Goal: Task Accomplishment & Management: Use online tool/utility

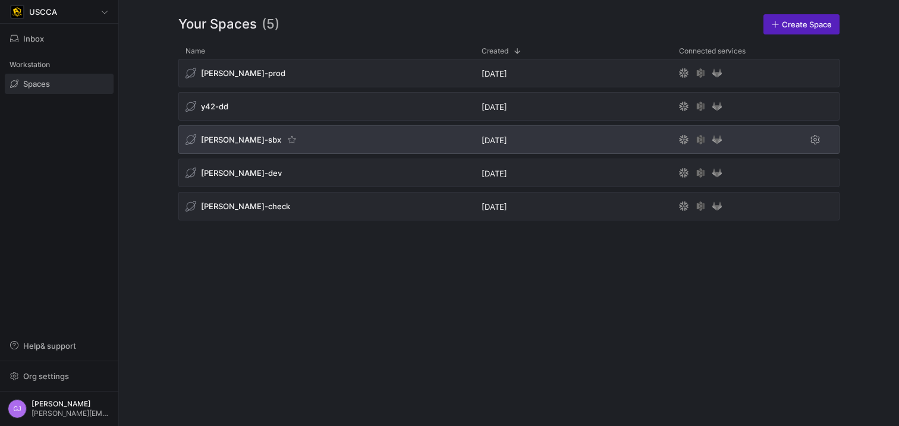
click at [230, 140] on span "[PERSON_NAME]-sbx" at bounding box center [241, 140] width 80 height 10
click at [232, 137] on span "[PERSON_NAME]-sbx" at bounding box center [241, 140] width 80 height 10
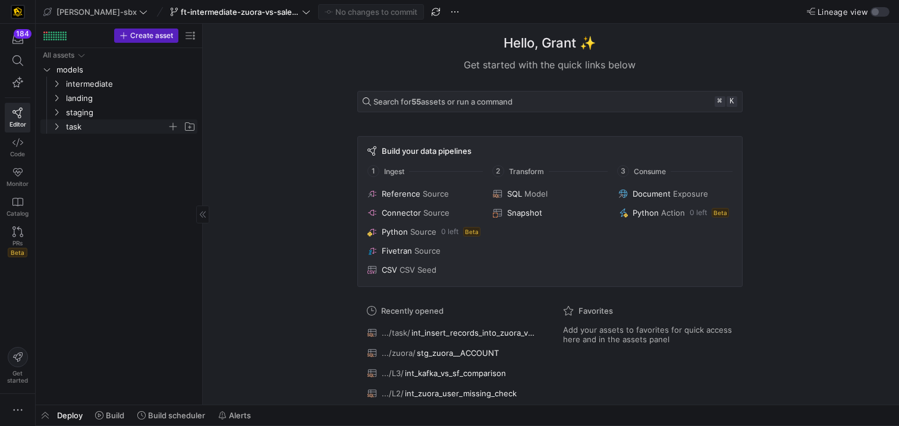
click at [93, 128] on span "task" at bounding box center [116, 127] width 101 height 14
click at [93, 145] on span "int_insert_records_into_zuora_vs_salesforce​​​​​​​​​​" at bounding box center [128, 141] width 109 height 14
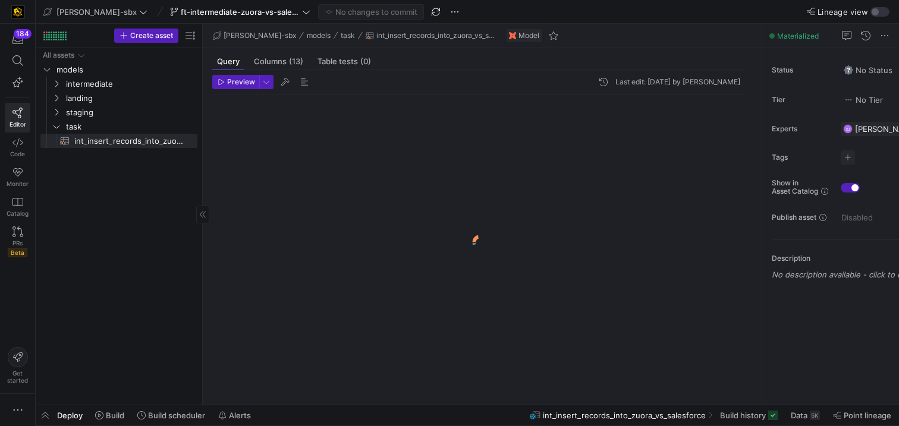
click at [199, 187] on div "All assets models intermediate landing staging task int_insert_records_into_zuo…" at bounding box center [119, 226] width 167 height 357
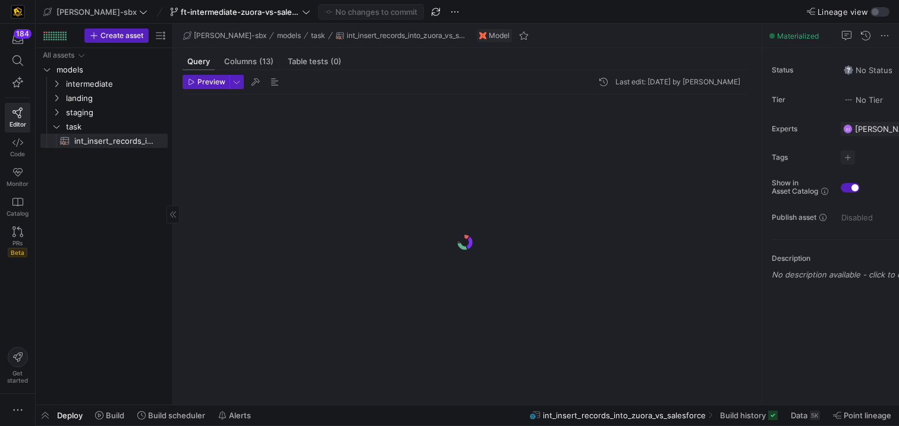
drag, startPoint x: 202, startPoint y: 185, endPoint x: 142, endPoint y: 184, distance: 60.7
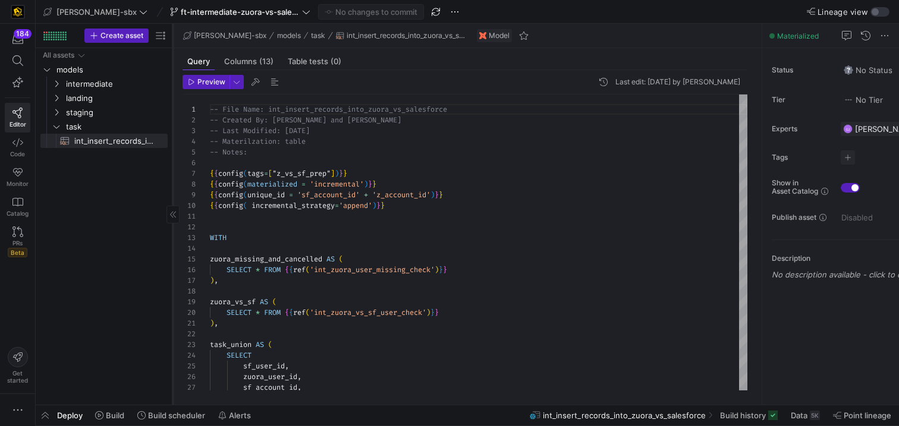
scroll to position [107, 0]
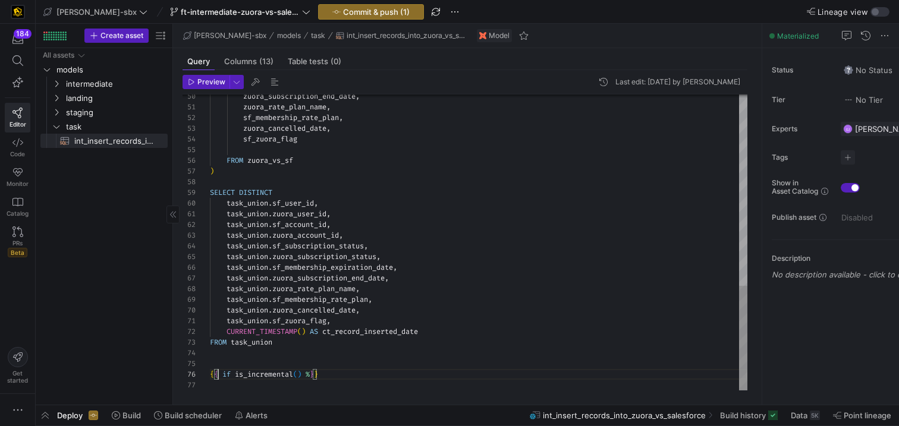
scroll to position [54, 13]
type textarea "task_union.sf_zuora_flag, CURRENT_TIMESTAMP() AS ct_record_inserted_date FROM t…"
click at [81, 11] on span "[PERSON_NAME]-sbx" at bounding box center [97, 12] width 80 height 10
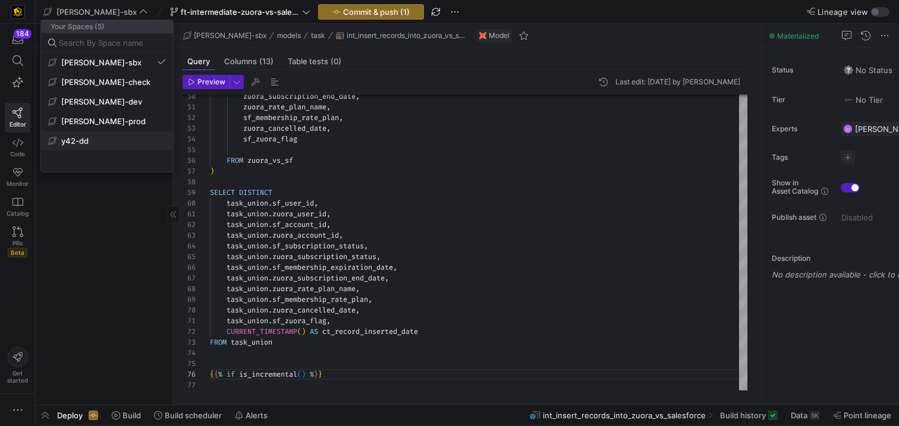
click at [91, 136] on span "y42-dd" at bounding box center [107, 141] width 118 height 10
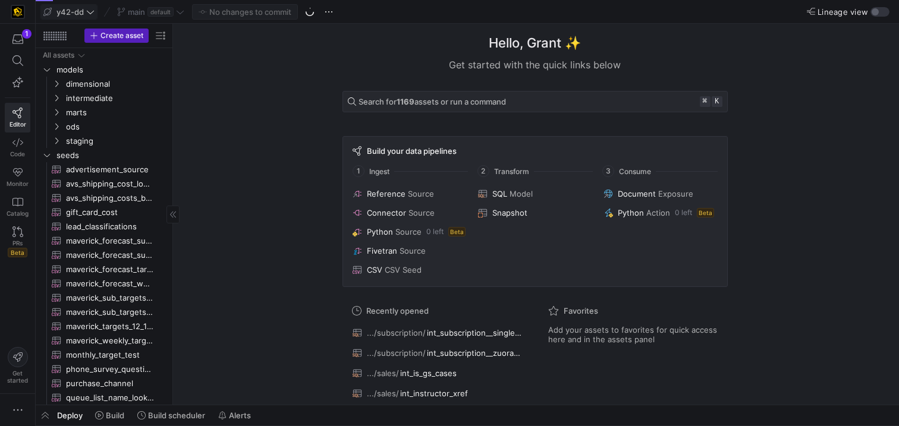
click at [76, 14] on span "y42-dd" at bounding box center [70, 12] width 27 height 10
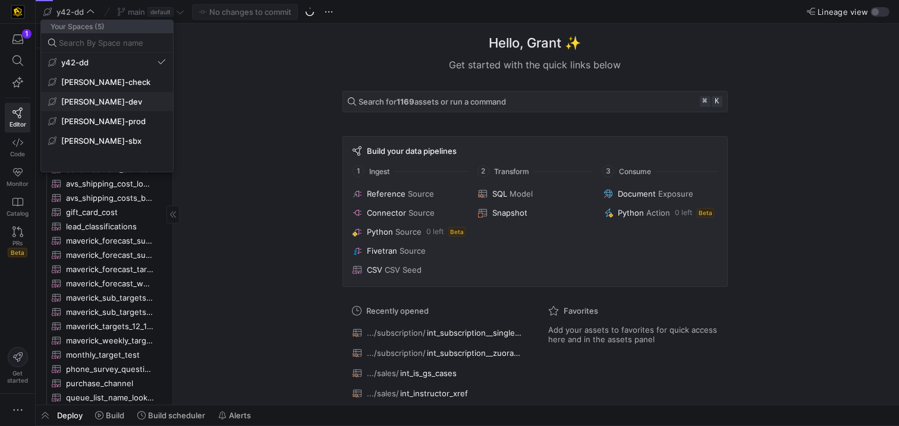
click at [106, 98] on span "[PERSON_NAME]-dev" at bounding box center [101, 102] width 81 height 10
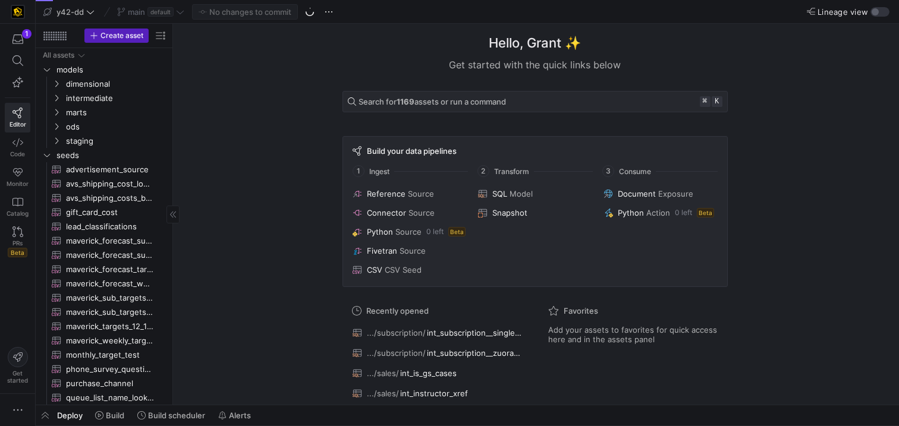
click at [83, 13] on div "Waiting for the git operation to finish" at bounding box center [449, 213] width 899 height 426
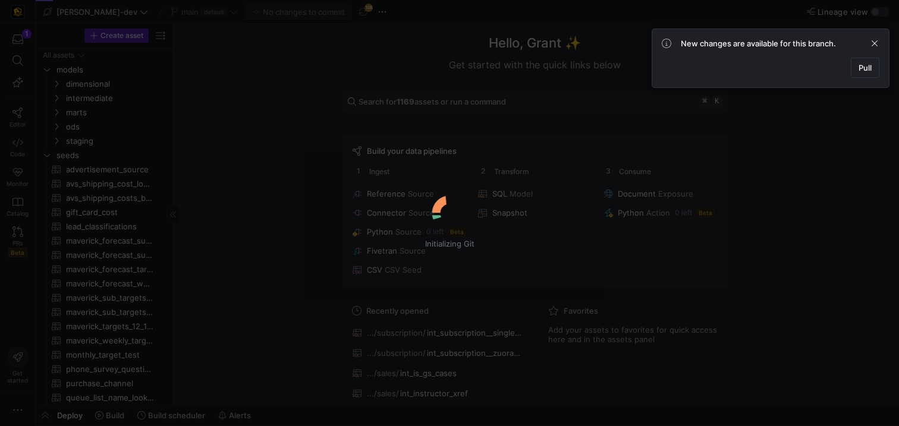
click at [83, 13] on div "Initializing Git" at bounding box center [449, 213] width 899 height 426
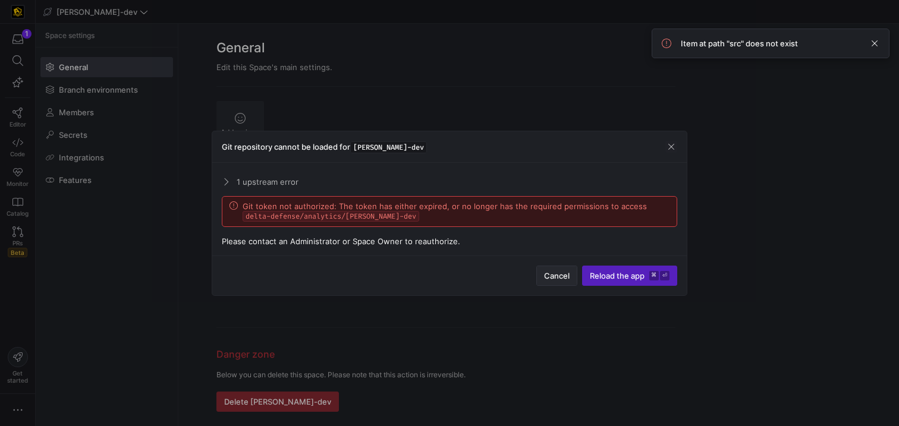
click at [553, 274] on span "Cancel" at bounding box center [557, 276] width 26 height 10
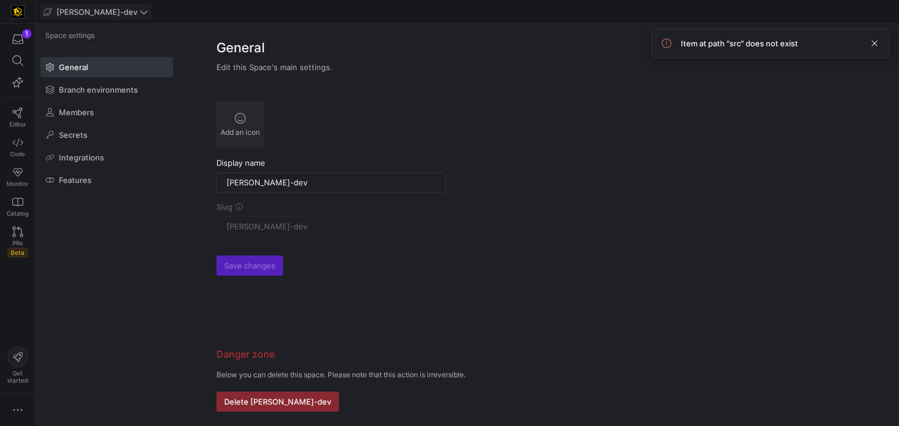
click at [102, 15] on span "[PERSON_NAME]-dev" at bounding box center [95, 12] width 105 height 10
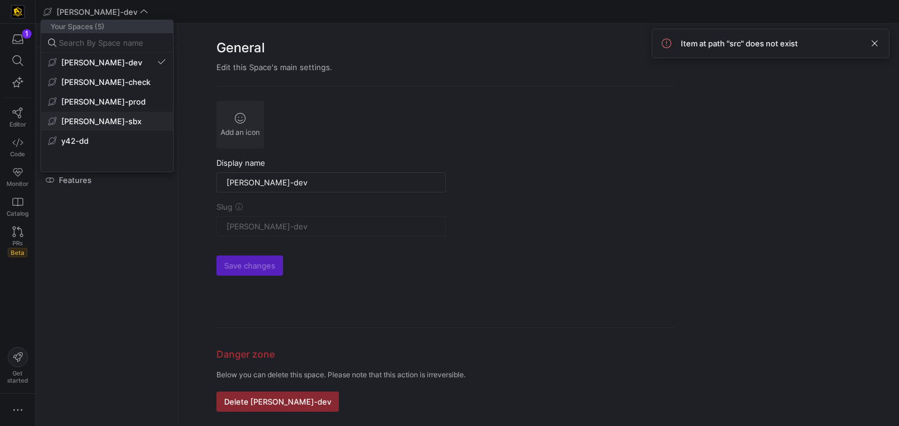
click at [127, 120] on span "[PERSON_NAME]-sbx" at bounding box center [107, 122] width 118 height 10
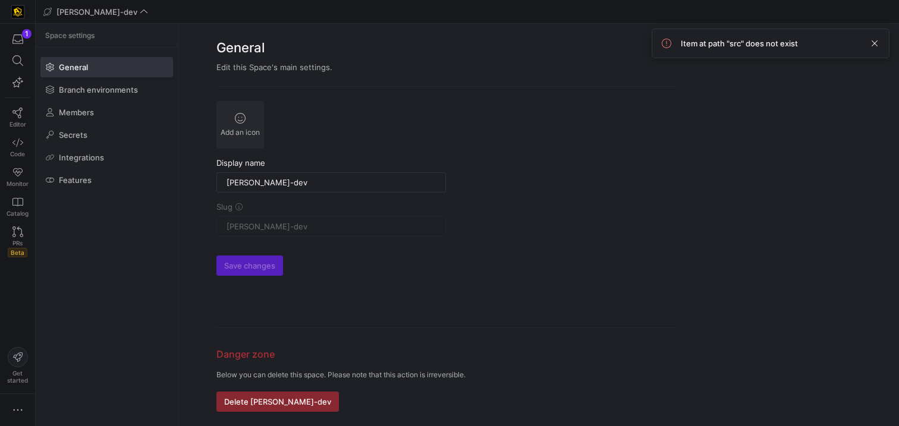
type input "[PERSON_NAME]-sbx"
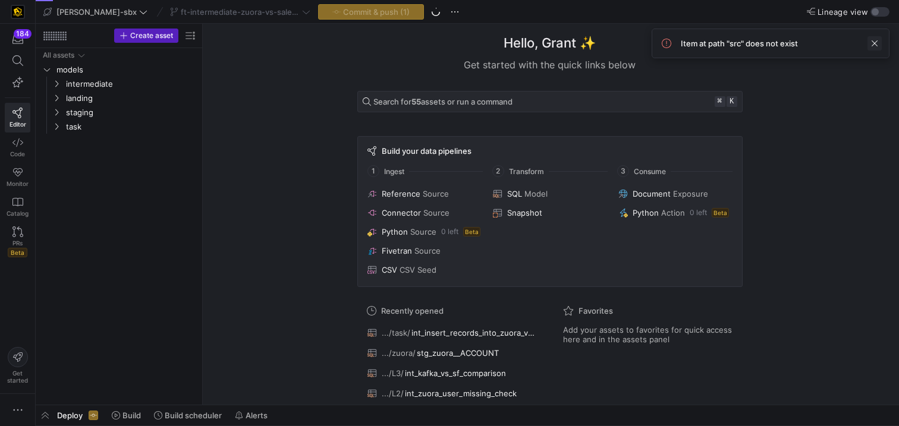
click at [851, 45] on span at bounding box center [875, 43] width 14 height 14
click at [81, 128] on span "task" at bounding box center [116, 127] width 101 height 14
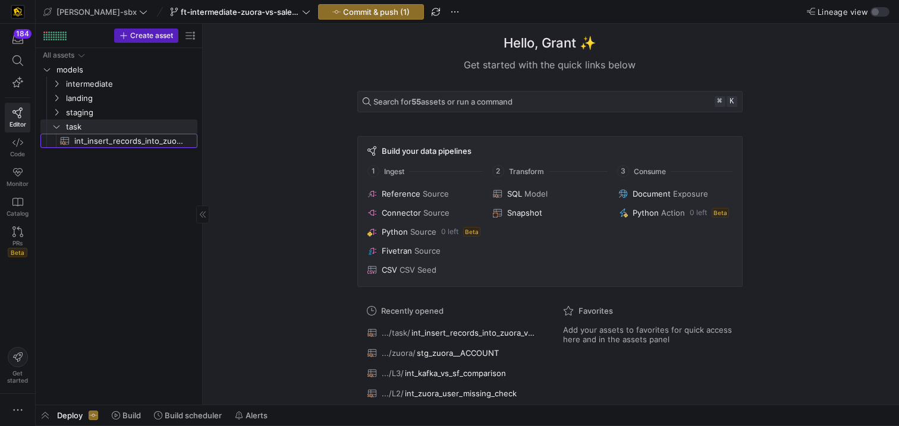
click at [95, 144] on span "int_insert_records_into_zuora_vs_salesforce​​​​​​​​​​" at bounding box center [128, 141] width 109 height 14
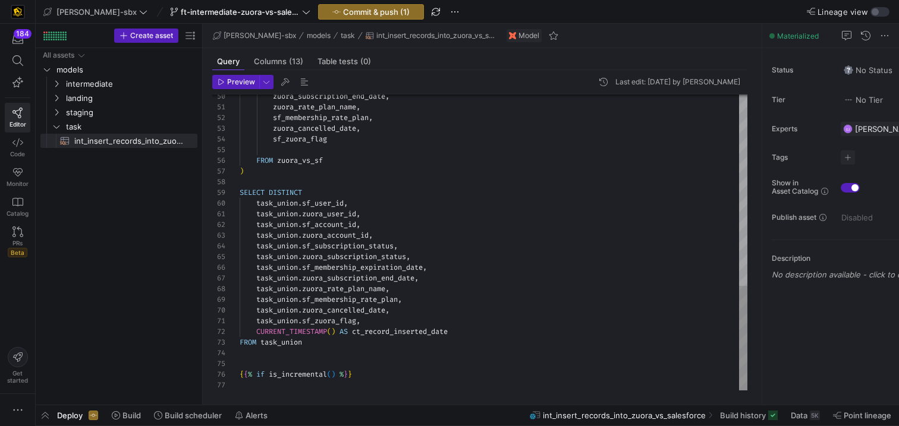
scroll to position [43, 0]
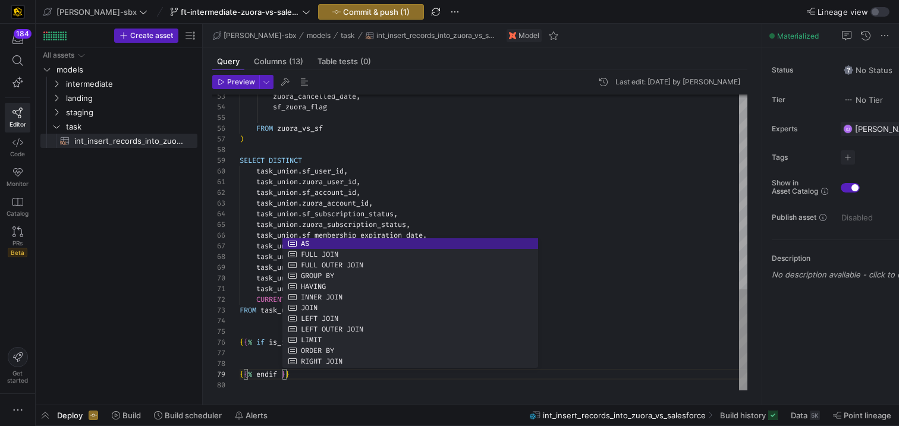
scroll to position [86, 47]
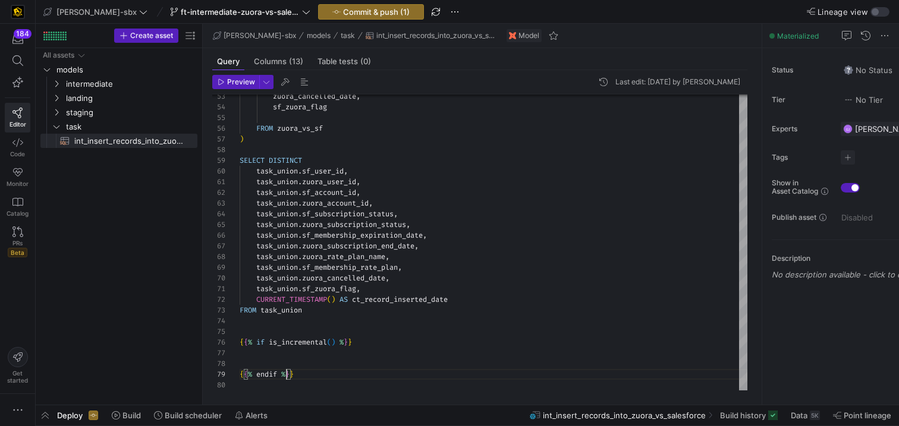
type textarea "task_union.sf_zuora_flag, CURRENT_TIMESTAMP() AS ct_record_inserted_date FROM t…"
click at [352, 8] on span "Commit & push (1)" at bounding box center [376, 12] width 67 height 10
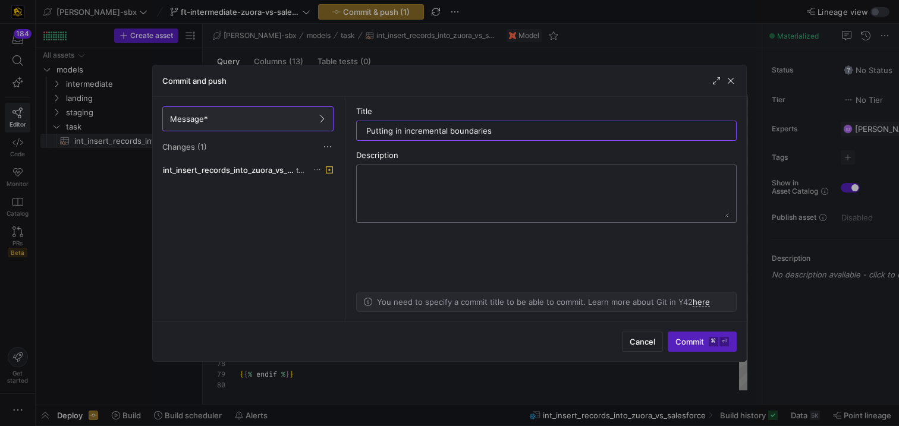
type input "Putting in incremental boundaries"
click at [484, 174] on textarea at bounding box center [546, 194] width 365 height 48
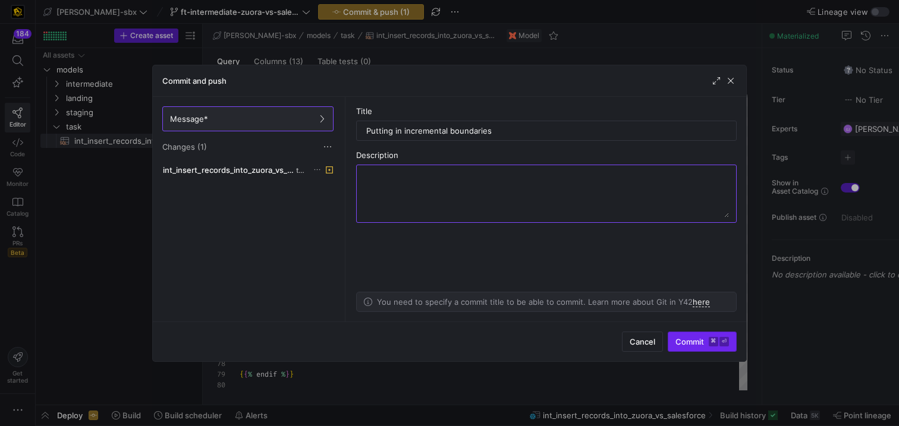
click at [696, 338] on span "Commit ⌘ ⏎" at bounding box center [703, 342] width 54 height 10
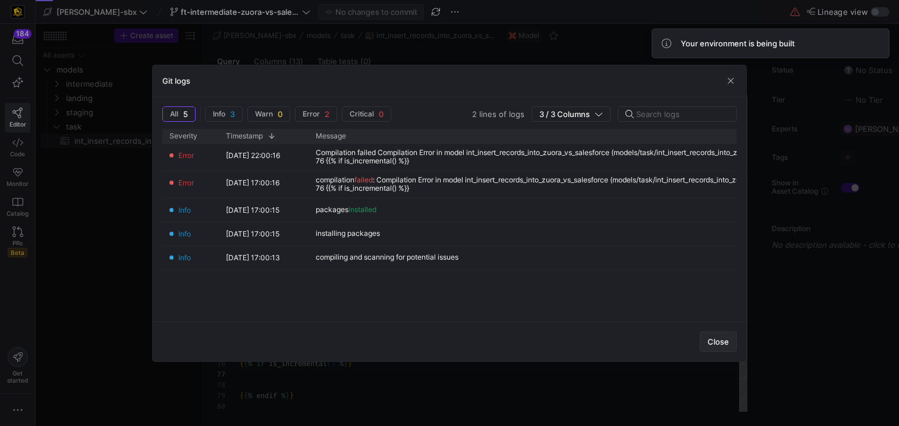
click at [716, 338] on span "Close" at bounding box center [718, 342] width 21 height 10
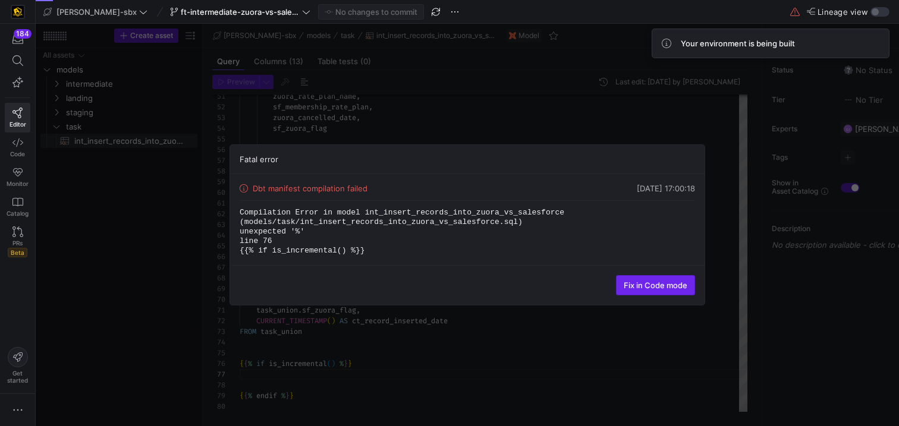
click at [644, 291] on span at bounding box center [656, 285] width 78 height 19
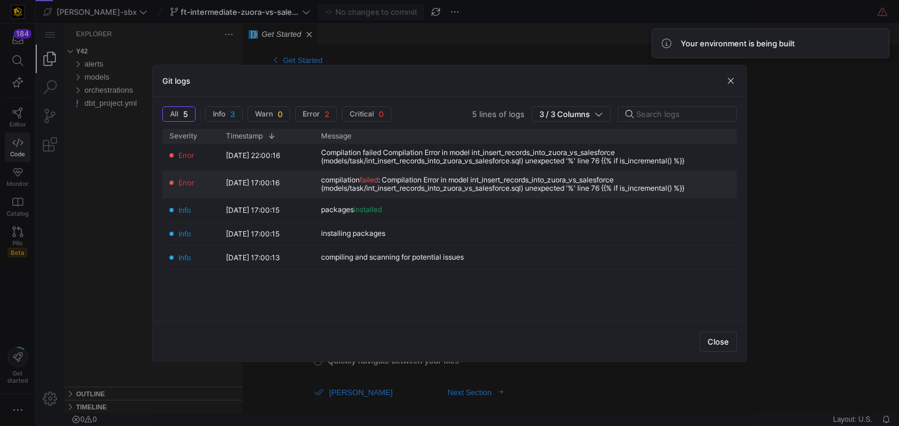
click at [421, 186] on div "compilation failed : Compilation Error in model int_insert_records_into_zuora_v…" at bounding box center [525, 184] width 409 height 17
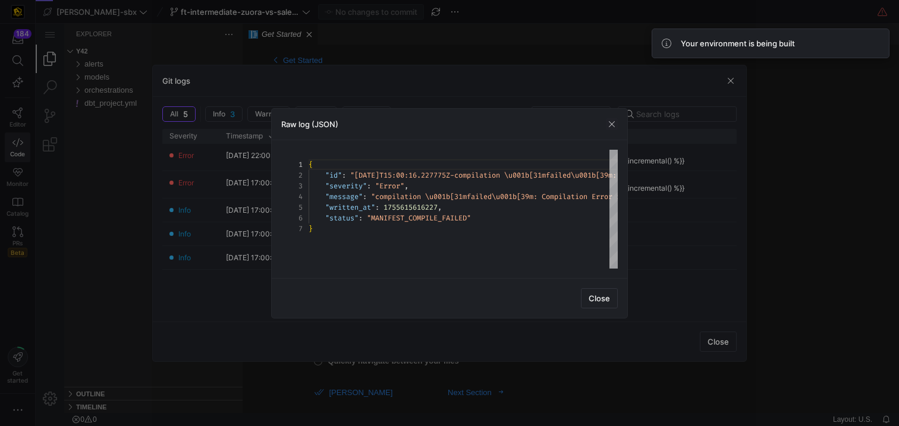
scroll to position [32, 0]
click at [605, 303] on span "button" at bounding box center [600, 298] width 36 height 19
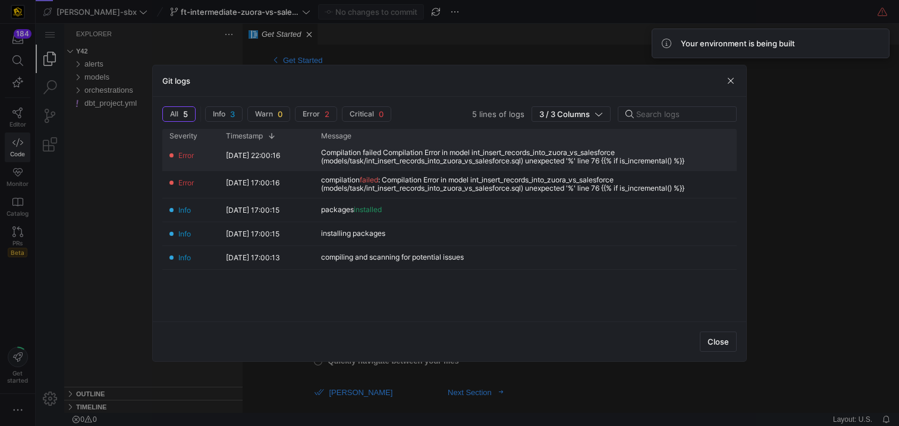
click at [404, 148] on div "Compilation failed Compilation Error in model int_insert_records_into_zuora_vs_…" at bounding box center [525, 157] width 423 height 27
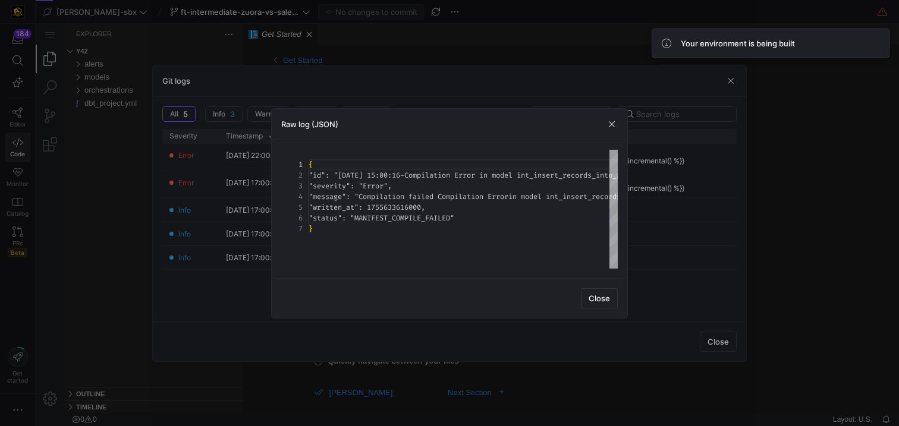
scroll to position [43, 0]
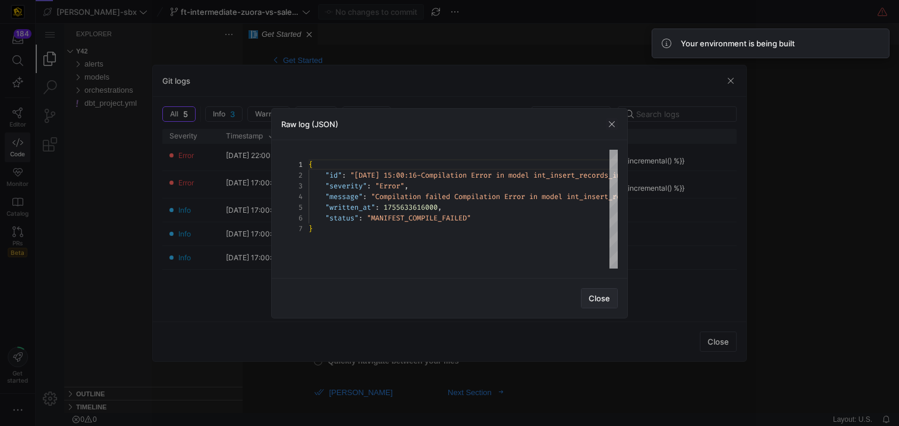
click at [588, 289] on span "button" at bounding box center [600, 298] width 36 height 19
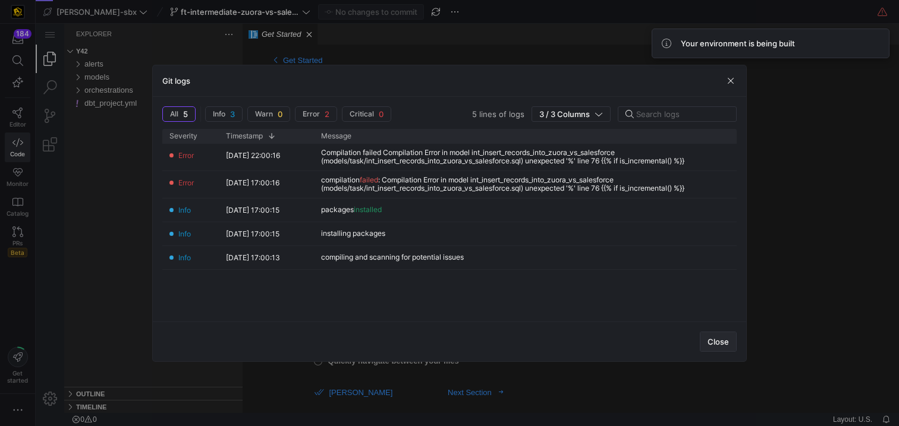
click at [721, 334] on span "button" at bounding box center [719, 341] width 36 height 19
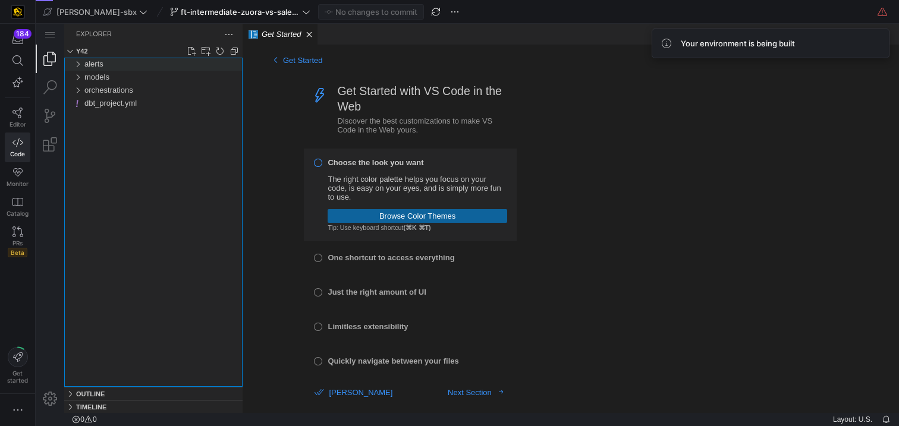
click at [118, 66] on div "alerts" at bounding box center [163, 64] width 158 height 13
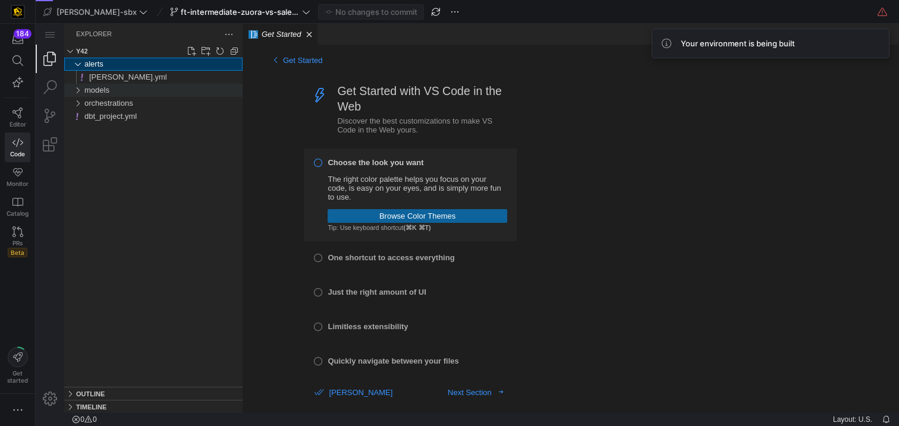
click at [114, 93] on div "models" at bounding box center [163, 90] width 158 height 13
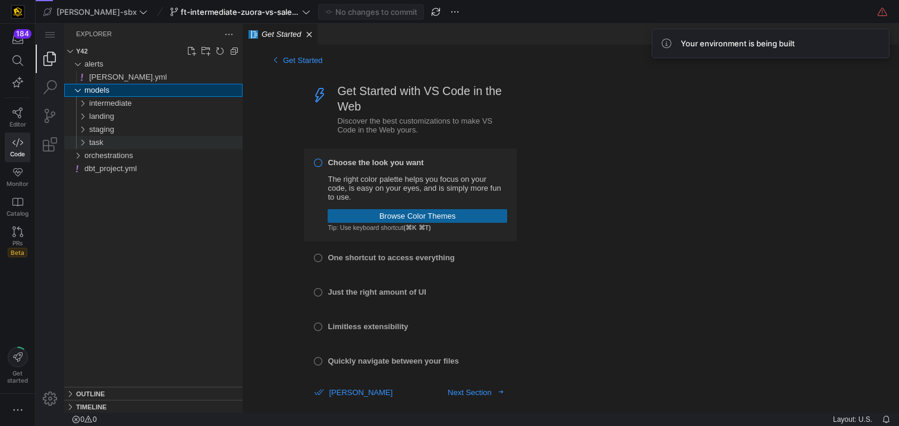
click at [125, 143] on div "task" at bounding box center [165, 142] width 153 height 13
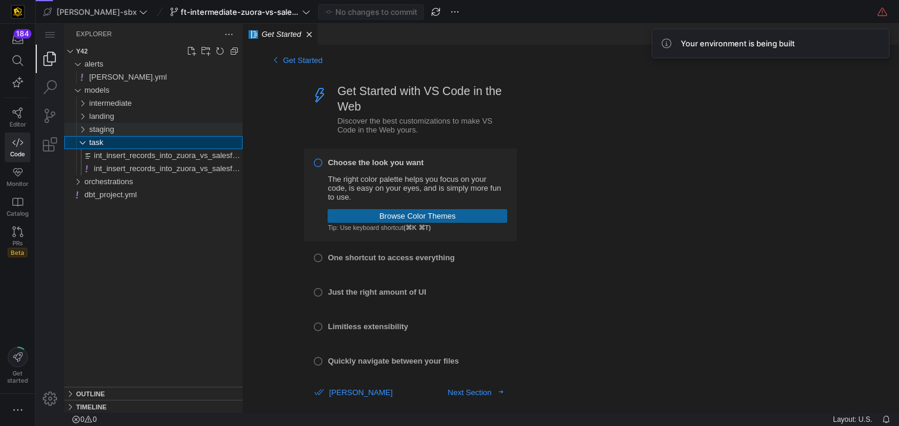
click at [136, 131] on div "staging" at bounding box center [165, 129] width 153 height 13
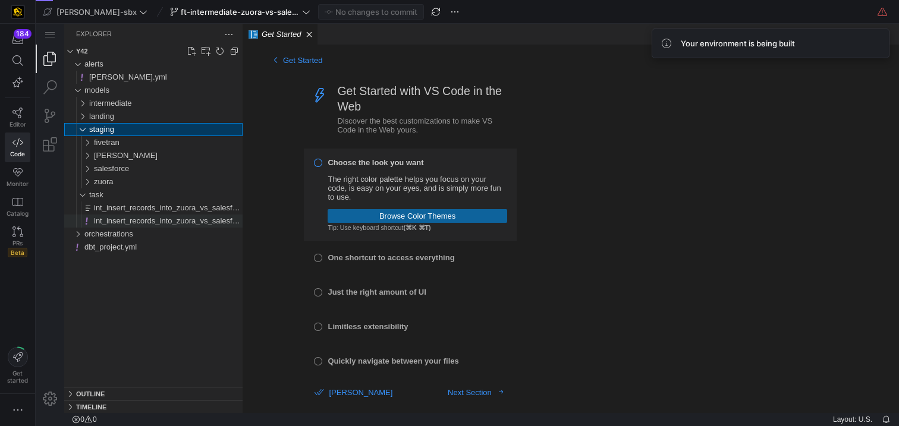
click at [152, 221] on span "int_insert_records_into_zuora_vs_salesforce.yml" at bounding box center [178, 221] width 168 height 9
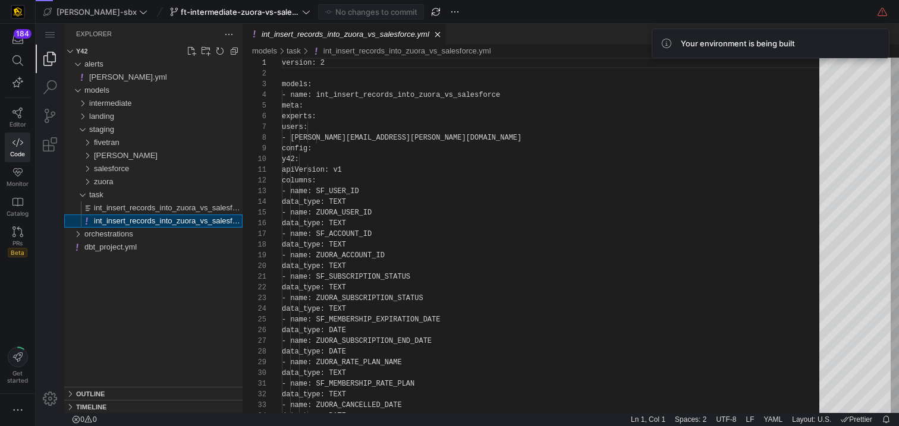
scroll to position [107, 0]
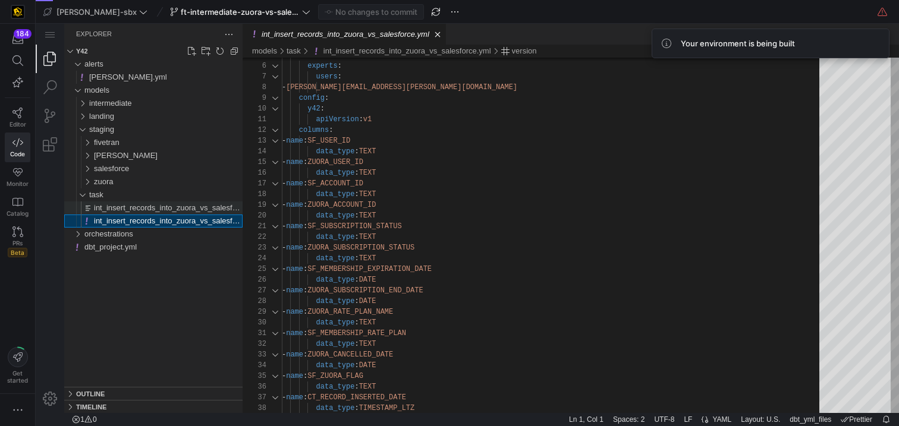
click at [161, 203] on div "int_insert_records_into_zuora_vs_salesforce.sql" at bounding box center [168, 208] width 149 height 13
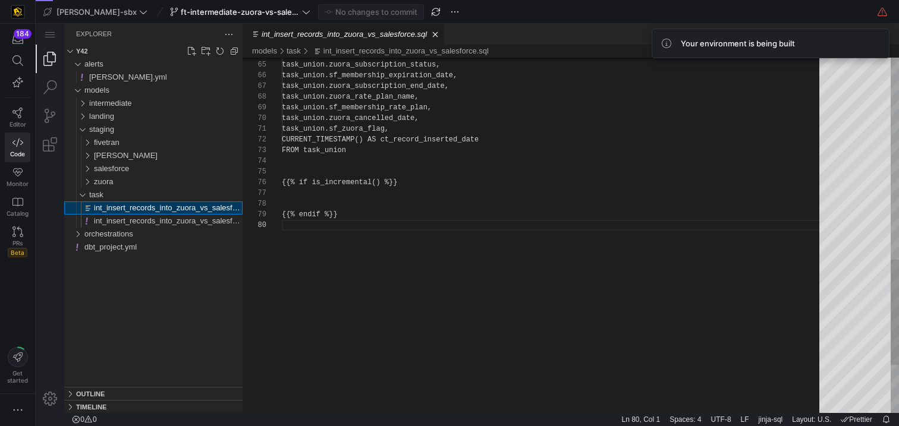
scroll to position [96, 0]
click at [130, 184] on div "zuora" at bounding box center [168, 181] width 149 height 13
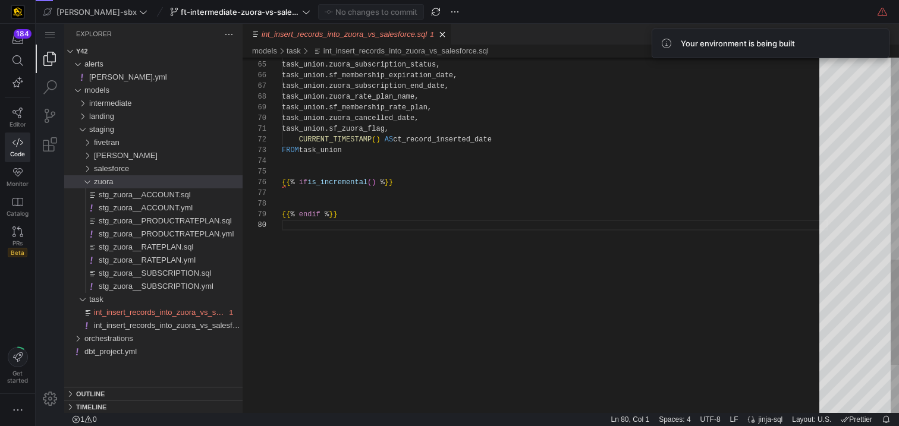
scroll to position [86, 56]
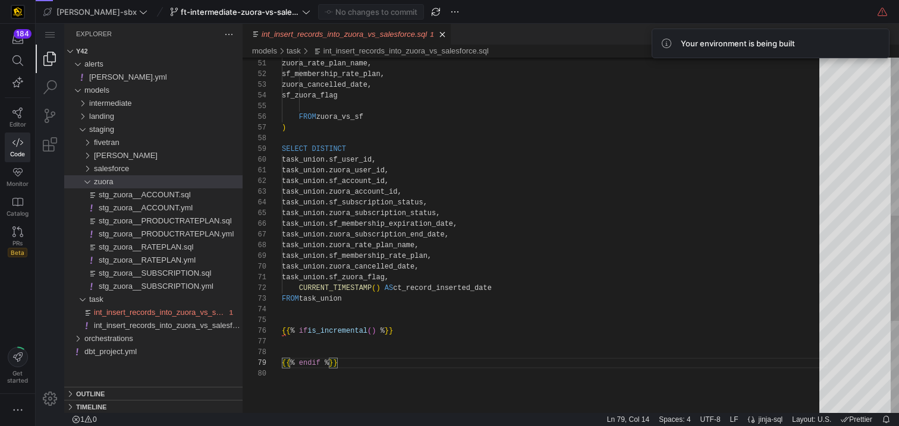
click at [283, 332] on div "task_union.sf_subscription_status, task_union.zuora_subscription_status, task_u…" at bounding box center [555, 123] width 546 height 1201
click at [287, 333] on div "task_union.sf_subscription_status, task_union.zuora_subscription_status, task_u…" at bounding box center [555, 123] width 546 height 1201
click at [418, 327] on div "task_union.sf_subscription_status, task_union.zuora_subscription_status, task_u…" at bounding box center [555, 123] width 546 height 1201
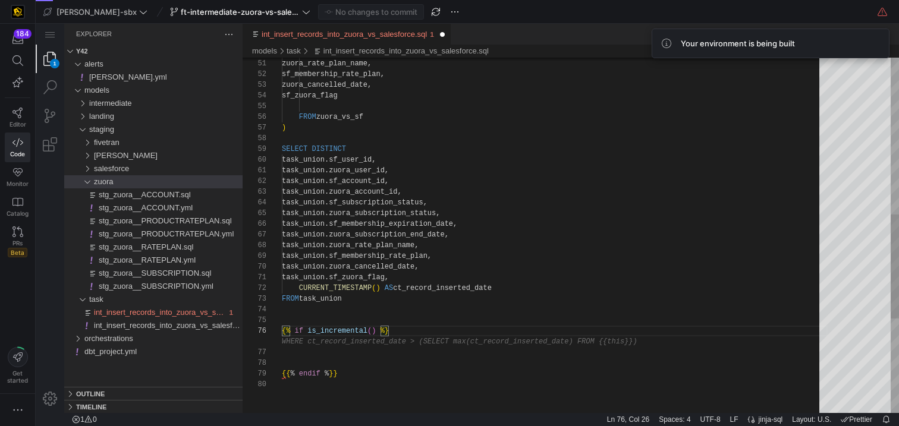
click at [362, 358] on div "task_union.sf_subscription_status, task_union.zuora_subscription_status, task_u…" at bounding box center [555, 129] width 546 height 1212
click at [362, 365] on div "task_union.sf_subscription_status, task_union.zuora_subscription_status, task_u…" at bounding box center [555, 123] width 546 height 1201
type textarea "task_union.sf_zuora_flag, CURRENT_TIMESTAMP() AS ct_record_inserted_date FROM t…"
click at [318, 353] on div "task_union.sf_subscription_status, task_union.zuora_subscription_status, task_u…" at bounding box center [555, 123] width 546 height 1201
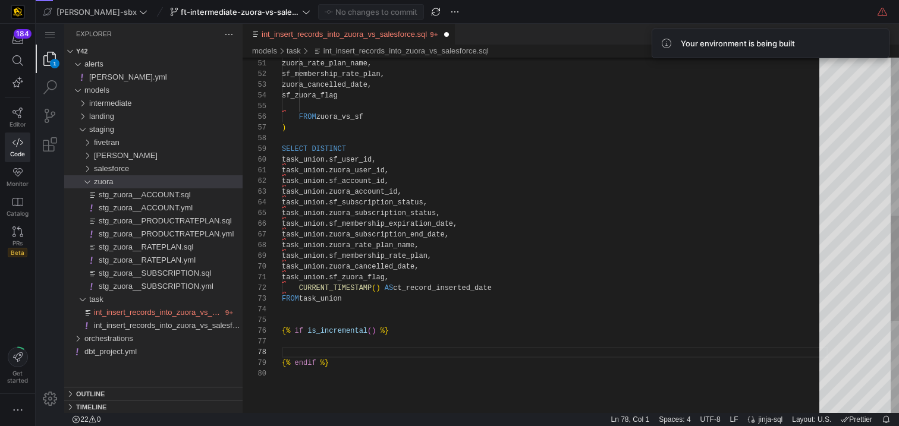
click at [334, 343] on div "task_union.sf_subscription_status, task_union.zuora_subscription_status, task_u…" at bounding box center [555, 123] width 546 height 1201
click at [382, 308] on div "task_union.sf_subscription_status, task_union.zuora_subscription_status, task_u…" at bounding box center [555, 123] width 546 height 1201
click at [350, 15] on span "Commit & push (1)" at bounding box center [376, 12] width 67 height 10
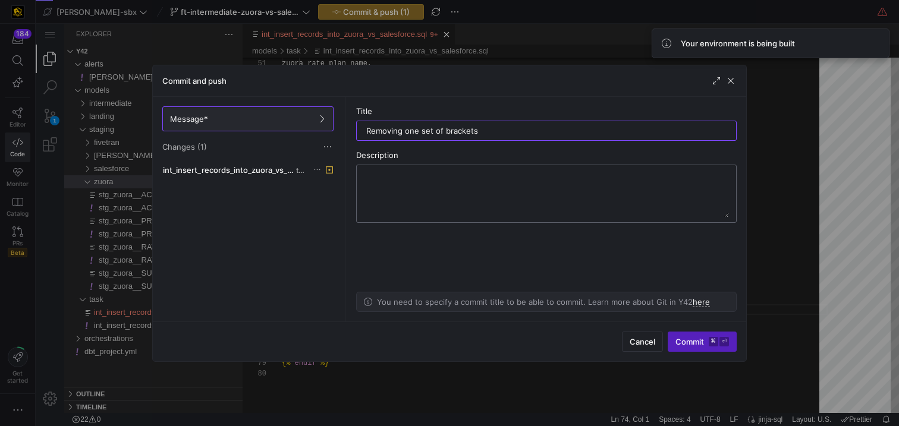
type input "Removing one set of brackets"
click at [405, 194] on textarea at bounding box center [546, 194] width 365 height 48
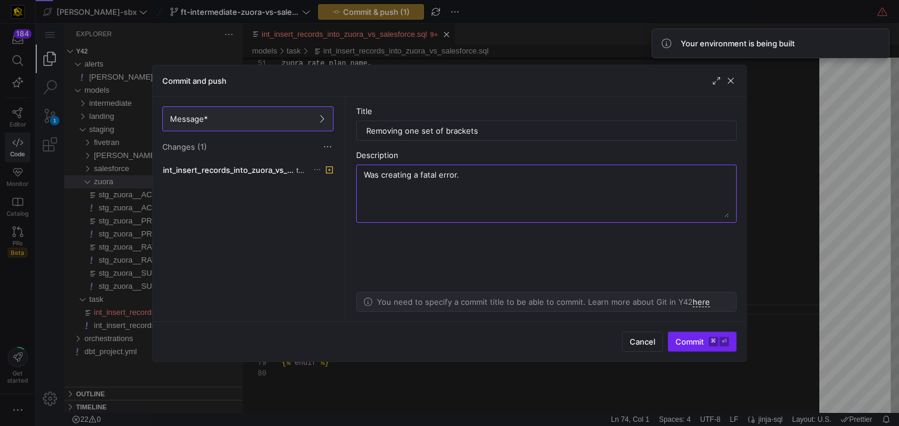
type textarea "Was creating a fatal error."
click at [717, 338] on kbd "⌘" at bounding box center [714, 342] width 10 height 10
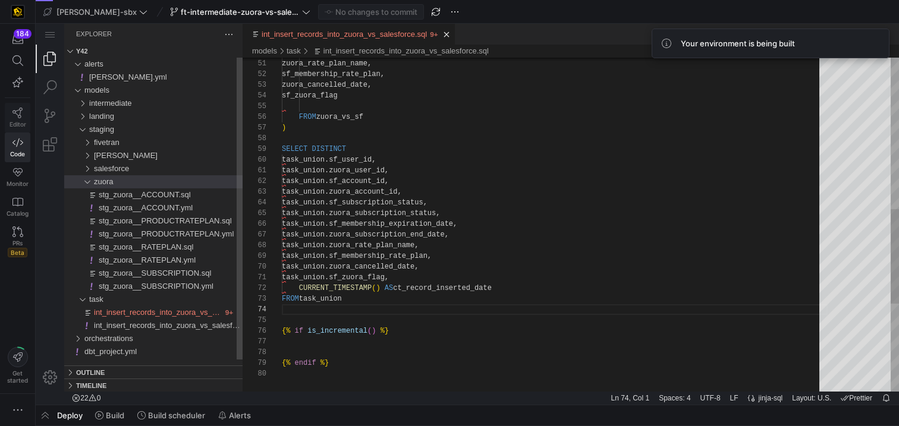
click at [14, 112] on icon at bounding box center [17, 113] width 11 height 11
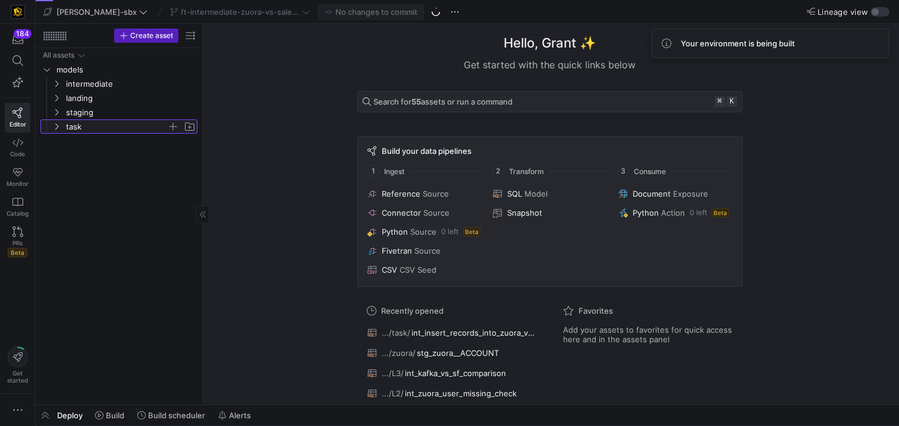
click at [78, 127] on span "task" at bounding box center [116, 127] width 101 height 14
click at [96, 143] on span "int_insert_records_into_zuora_vs_salesforce​​​​​​​​​​" at bounding box center [128, 141] width 109 height 14
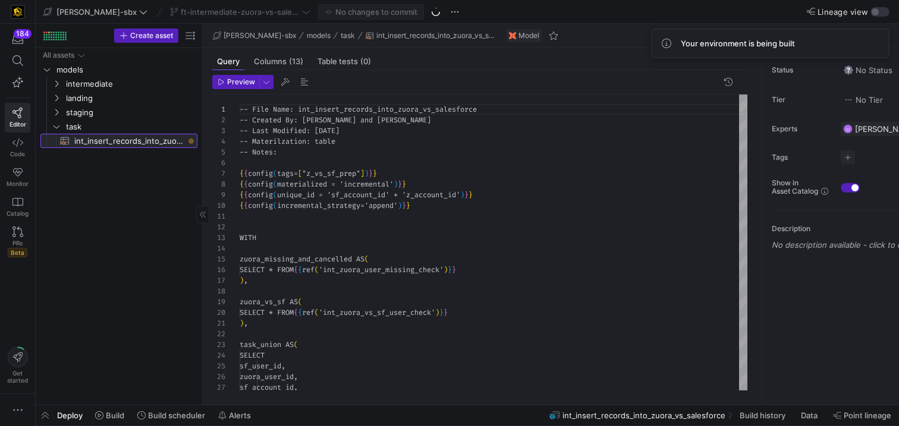
scroll to position [107, 0]
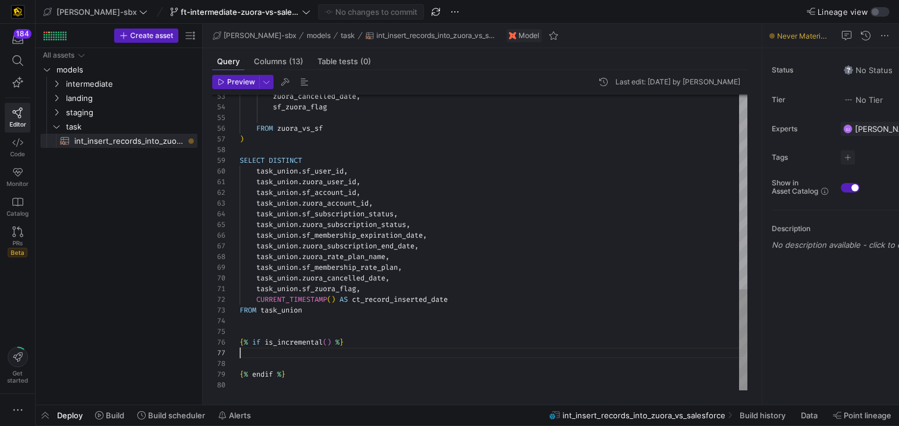
scroll to position [75, 0]
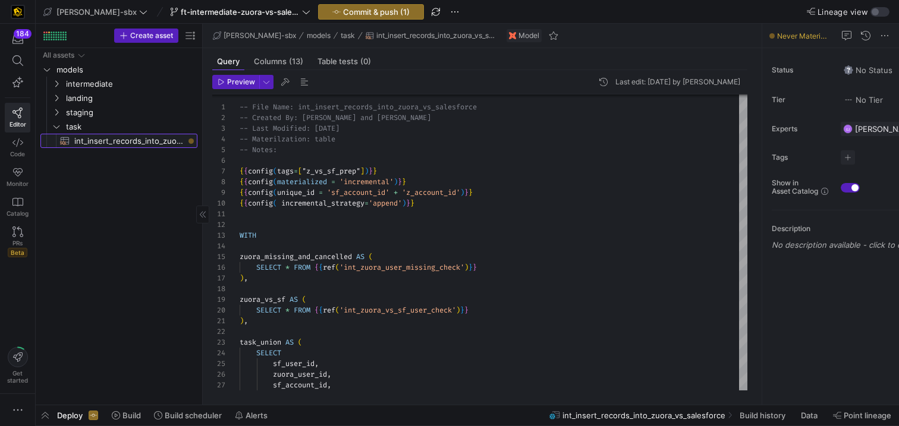
click at [131, 137] on span "int_insert_records_into_zuora_vs_salesforce​​​​​​​​​​" at bounding box center [128, 141] width 109 height 14
click at [811, 384] on span "Data" at bounding box center [809, 416] width 17 height 10
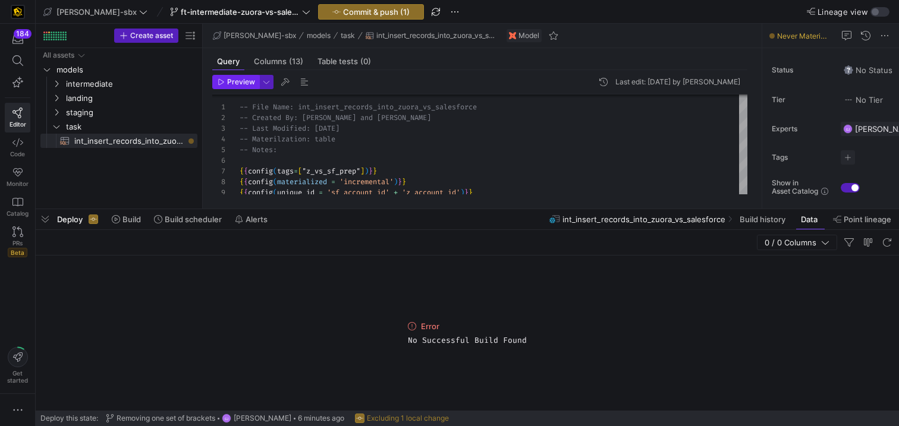
click at [235, 83] on span "Preview" at bounding box center [241, 82] width 28 height 8
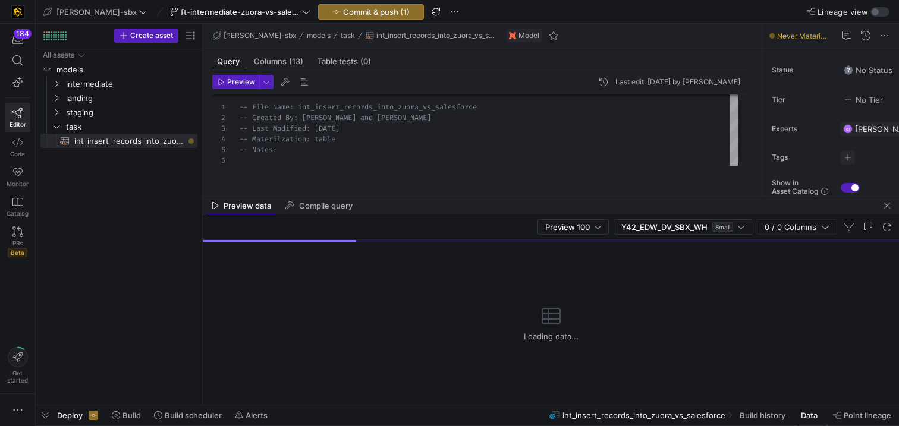
drag, startPoint x: 478, startPoint y: 208, endPoint x: 472, endPoint y: 445, distance: 236.8
click at [472, 384] on html "184 Editor Code Monitor Catalog PRs Beta Get started [PERSON_NAME]-sbx ft-inter…" at bounding box center [449, 213] width 899 height 426
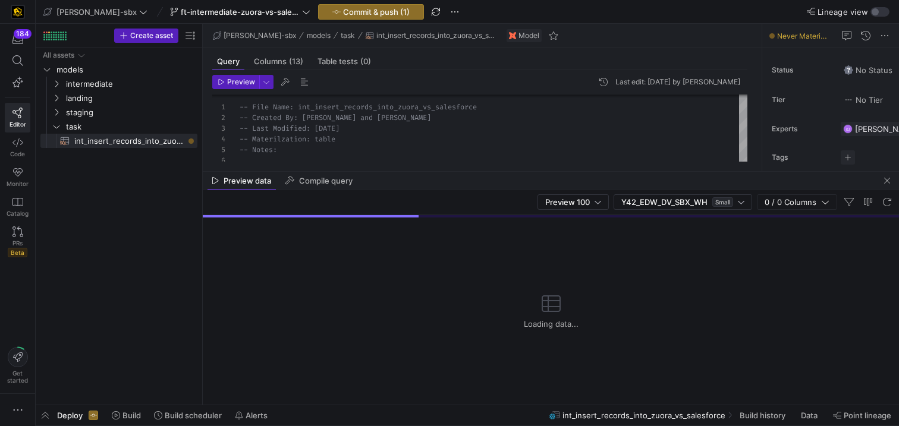
drag, startPoint x: 470, startPoint y: 197, endPoint x: 470, endPoint y: 143, distance: 54.7
click at [470, 143] on as-split "[PERSON_NAME]-sbx models task int_insert_records_into_zuora_vs_salesforce Model…" at bounding box center [551, 214] width 696 height 381
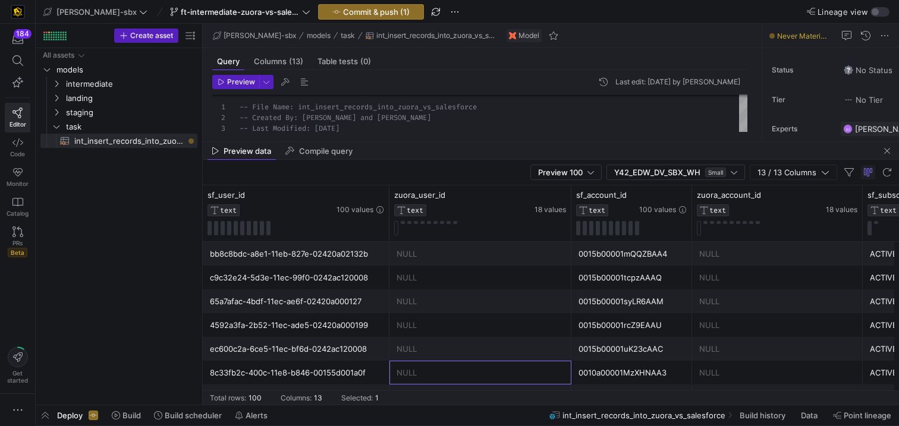
click at [425, 373] on div "NULL" at bounding box center [481, 373] width 168 height 23
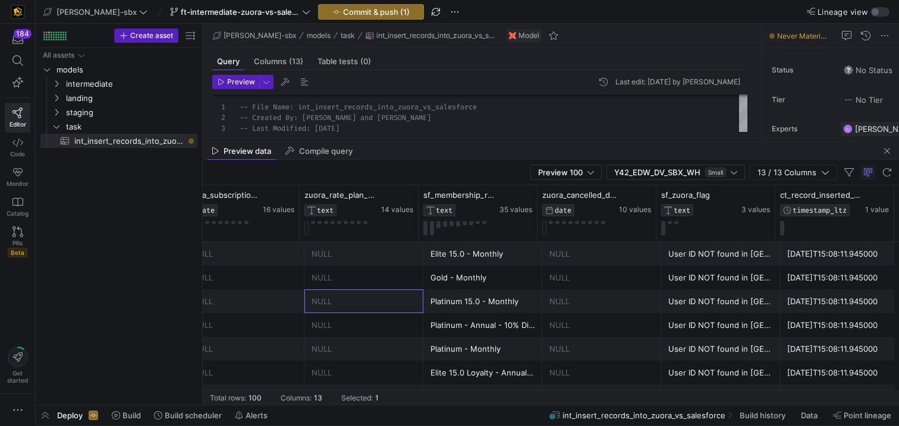
scroll to position [0, 1124]
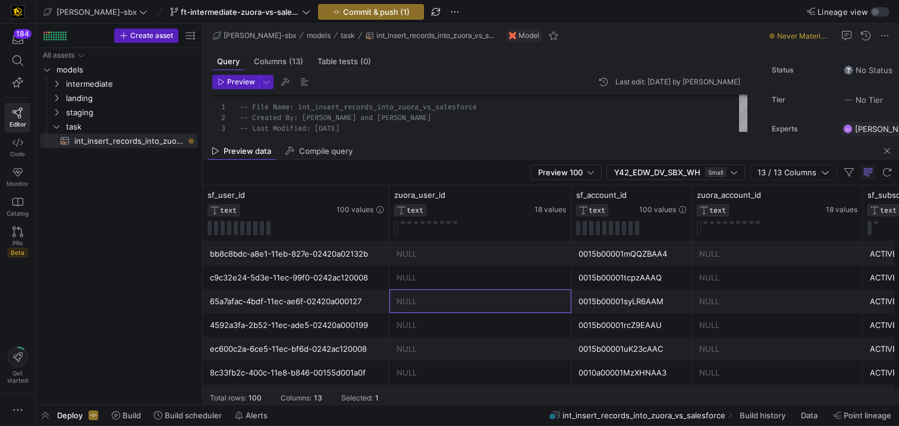
click at [419, 299] on div "NULL" at bounding box center [481, 301] width 168 height 23
click at [413, 318] on div "NULL" at bounding box center [481, 325] width 168 height 23
click at [414, 345] on div "NULL" at bounding box center [481, 349] width 168 height 23
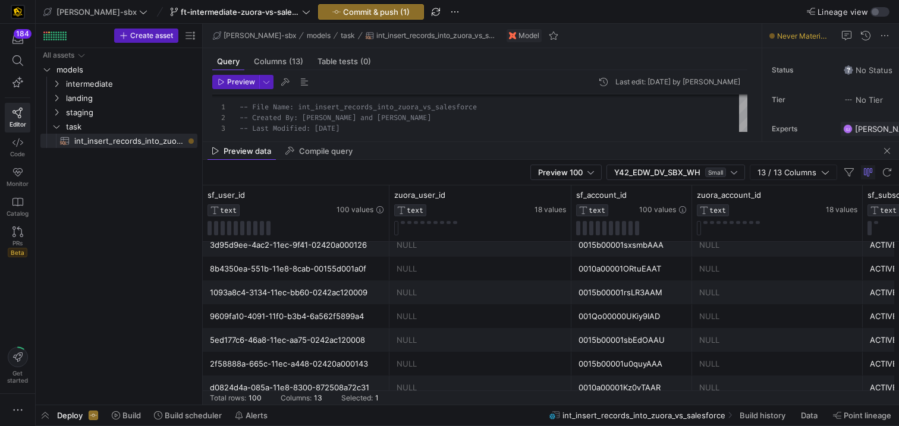
scroll to position [350, 0]
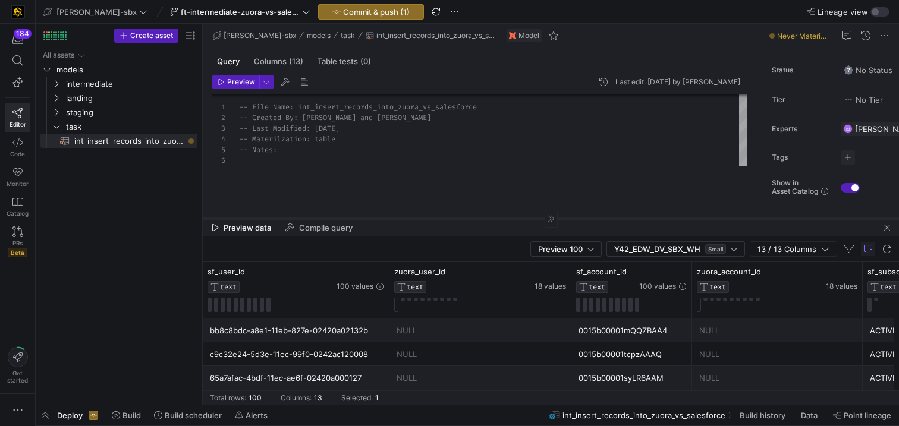
drag, startPoint x: 486, startPoint y: 141, endPoint x: 485, endPoint y: 219, distance: 78.5
click at [485, 219] on div at bounding box center [551, 218] width 696 height 1
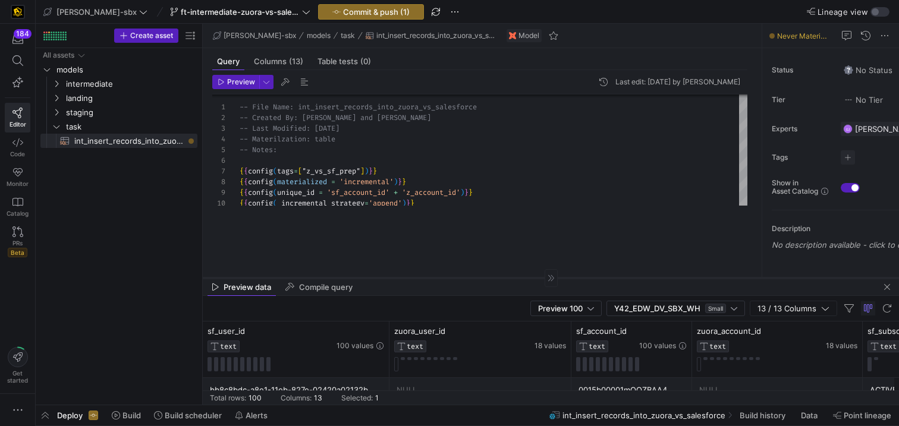
drag, startPoint x: 504, startPoint y: 219, endPoint x: 497, endPoint y: 277, distance: 58.1
click at [497, 278] on div at bounding box center [551, 278] width 696 height 1
type textarea "WITH zuora_missing_and_cancelled AS ( SELECT * FROM {{ref('int_zuora_user_missi…"
